Goal: Information Seeking & Learning: Check status

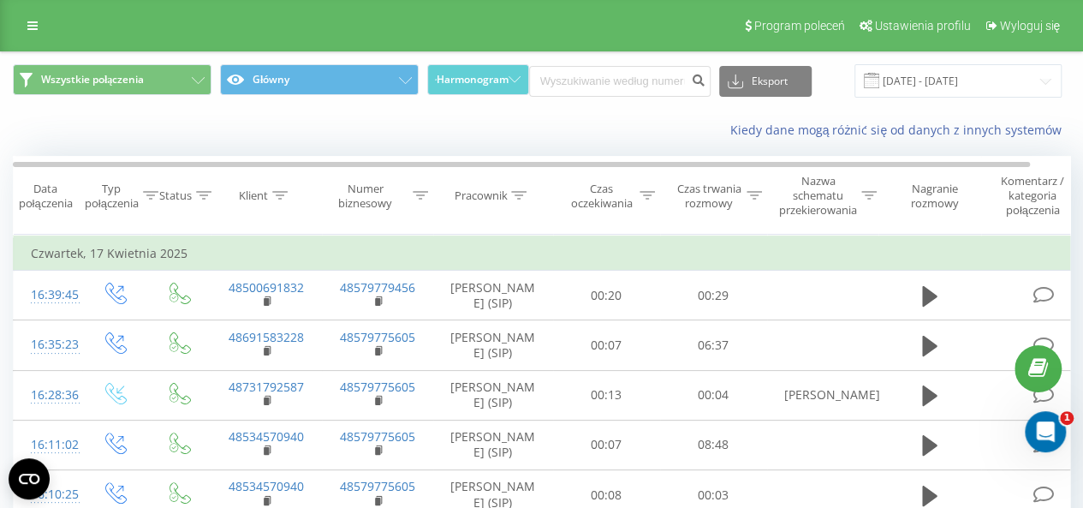
click at [518, 187] on th "Pracownik" at bounding box center [493, 196] width 120 height 78
click at [518, 189] on div at bounding box center [518, 195] width 15 height 15
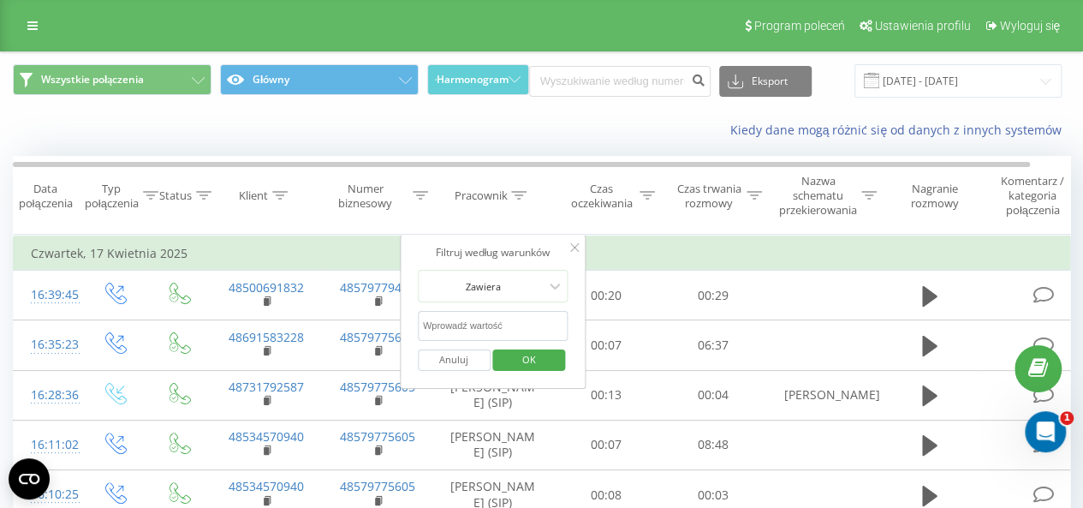
click at [504, 323] on input "text" at bounding box center [493, 326] width 151 height 30
type input "[PERSON_NAME]"
click at [514, 365] on span "OK" at bounding box center [529, 359] width 48 height 27
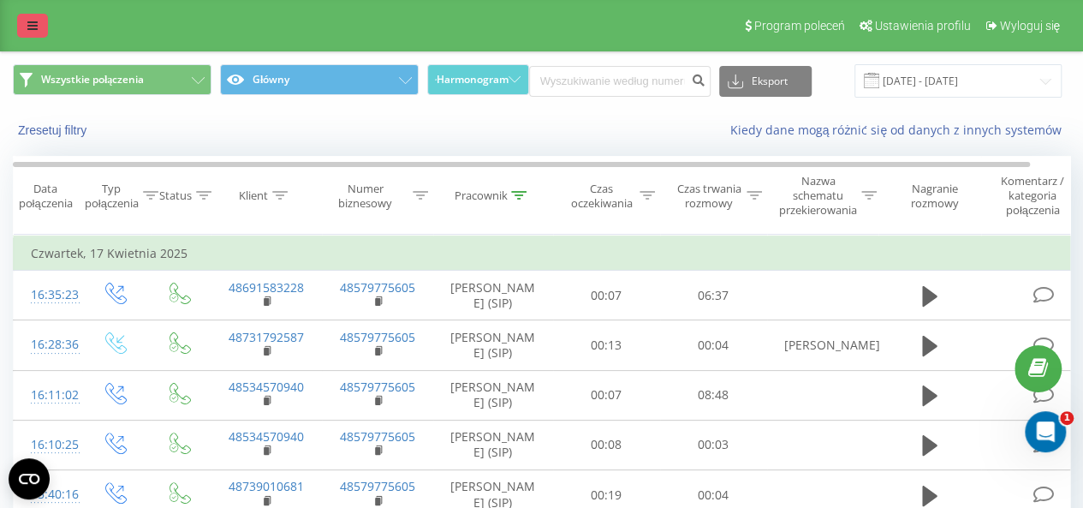
click at [34, 30] on icon at bounding box center [32, 26] width 10 height 12
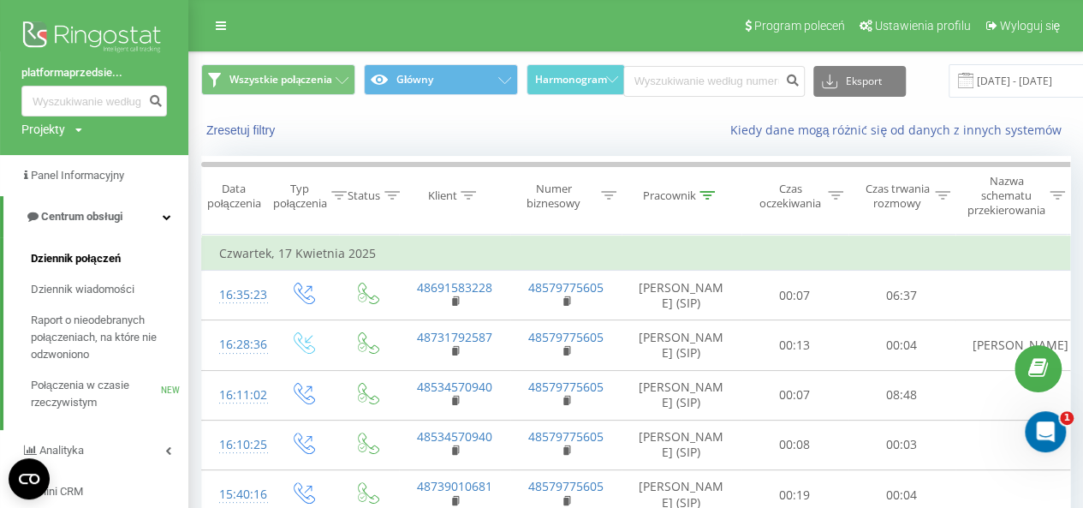
click at [106, 247] on link "Dziennik połączeń" at bounding box center [109, 258] width 157 height 31
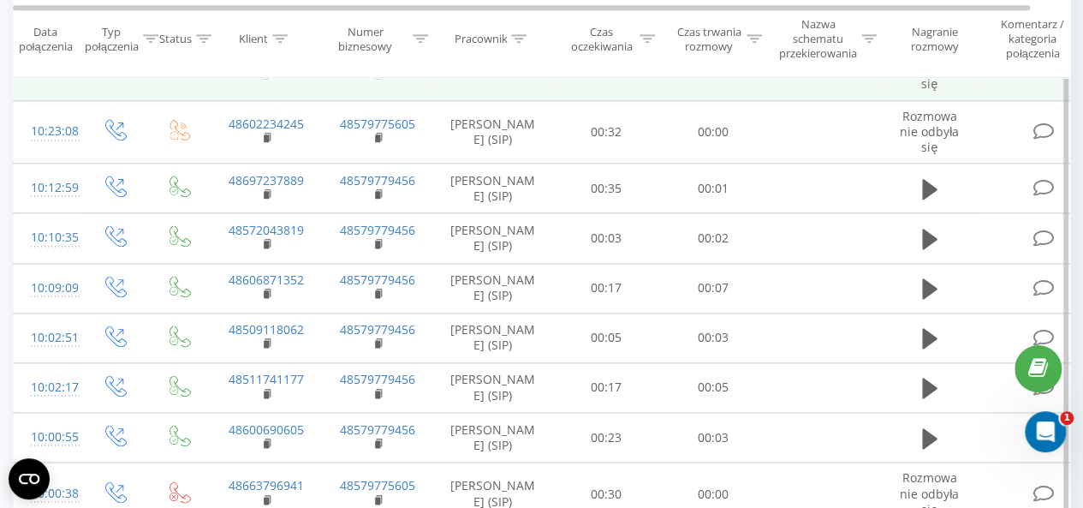
scroll to position [820, 0]
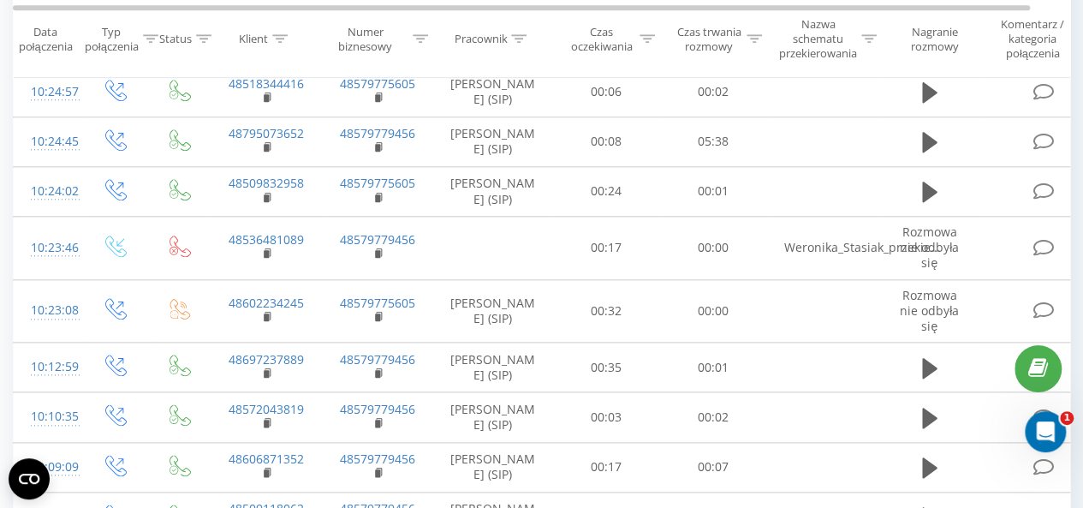
click at [526, 30] on th "Pracownik" at bounding box center [493, 40] width 120 height 78
click at [525, 38] on icon at bounding box center [518, 39] width 15 height 9
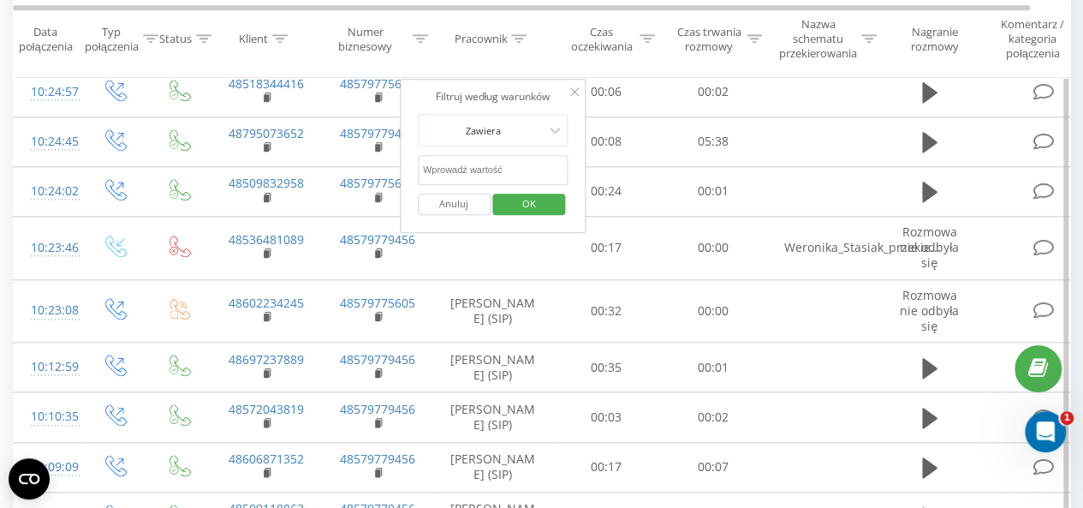
click at [505, 166] on input "text" at bounding box center [493, 170] width 151 height 30
type input "[PERSON_NAME]"
click at [524, 203] on span "OK" at bounding box center [529, 203] width 48 height 27
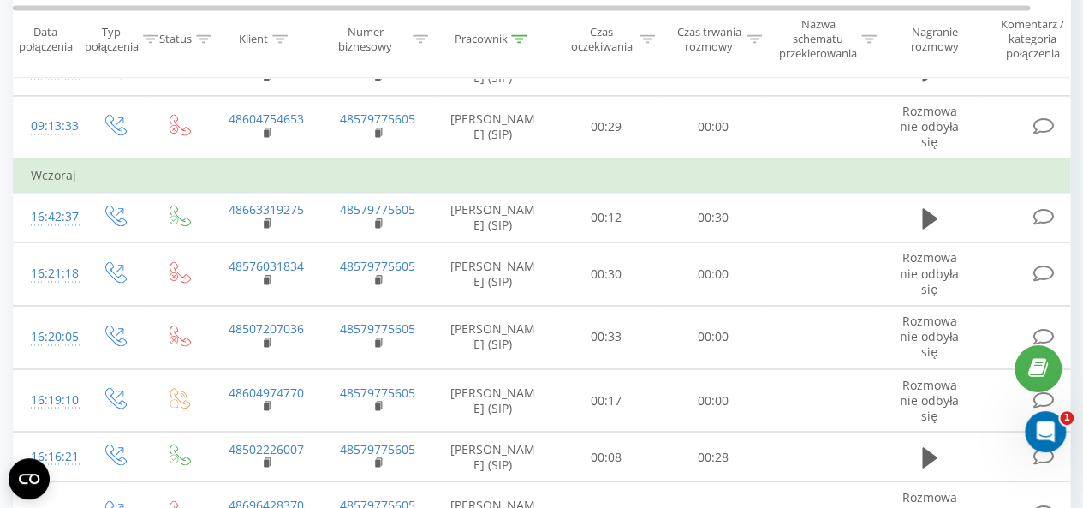
scroll to position [1334, 0]
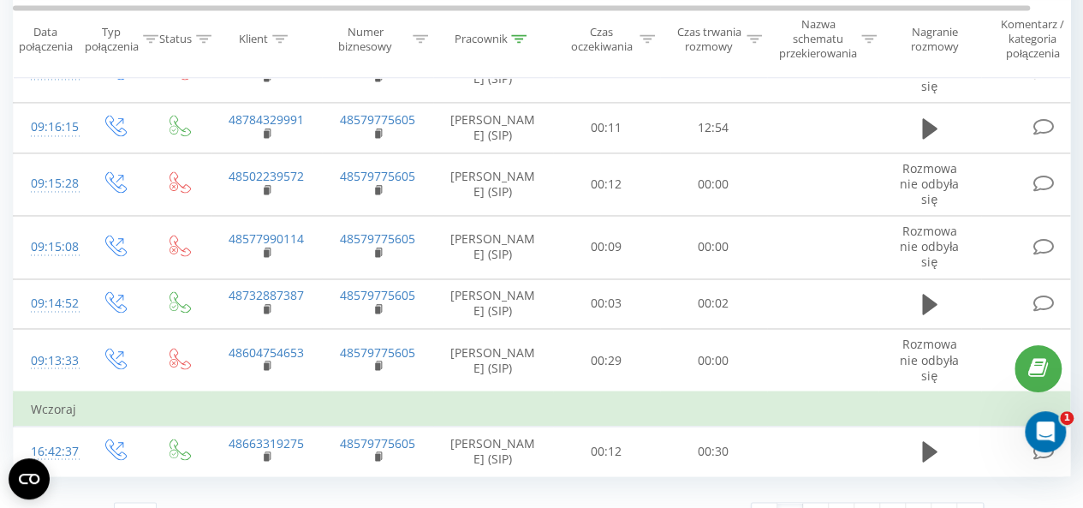
scroll to position [1296, 0]
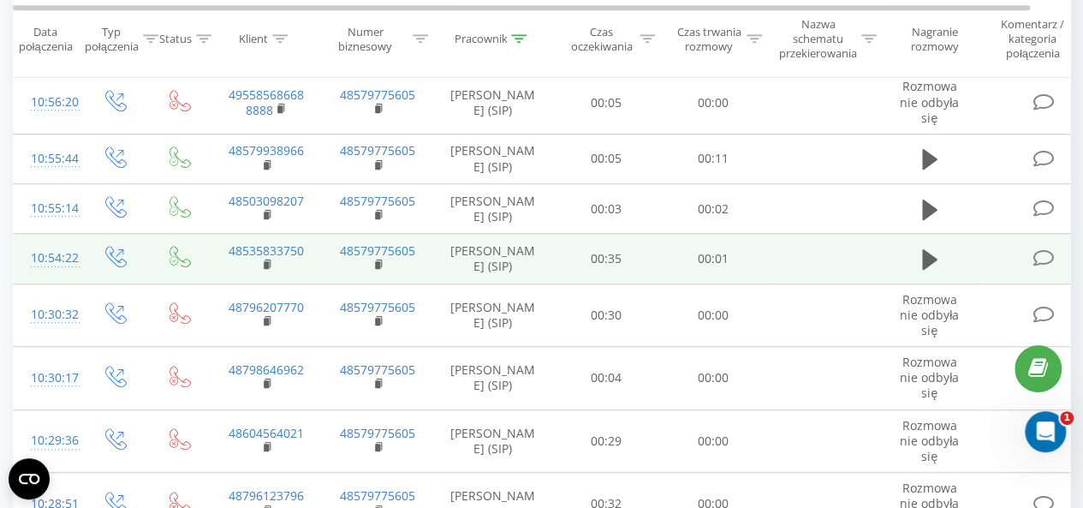
scroll to position [428, 0]
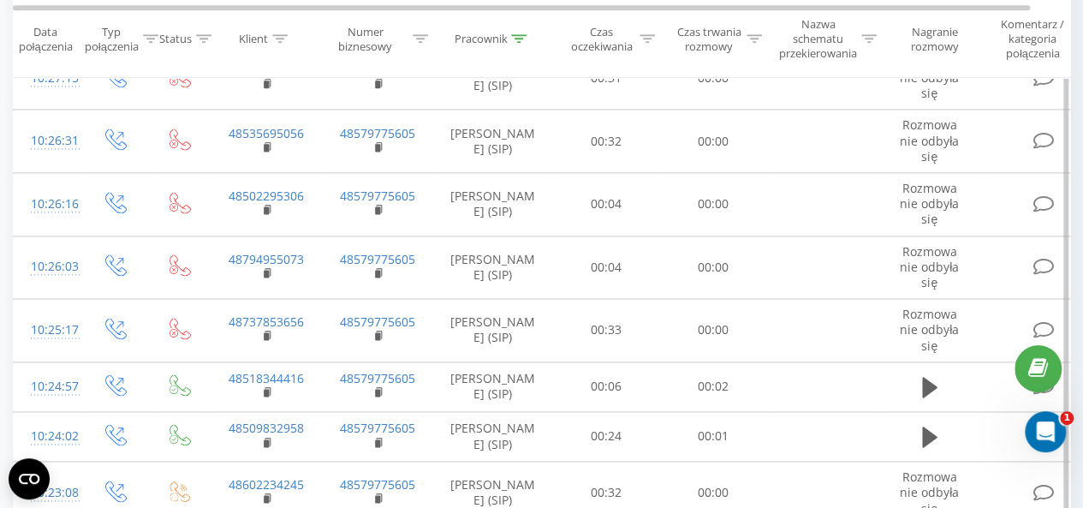
scroll to position [1248, 0]
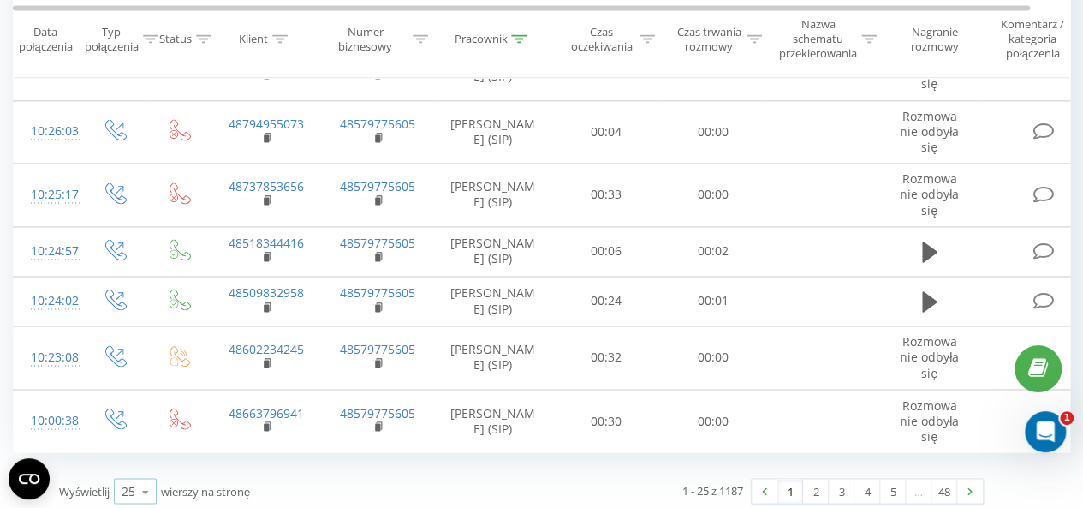
click at [142, 474] on icon at bounding box center [146, 490] width 26 height 33
click at [136, 429] on div "50" at bounding box center [135, 441] width 41 height 25
